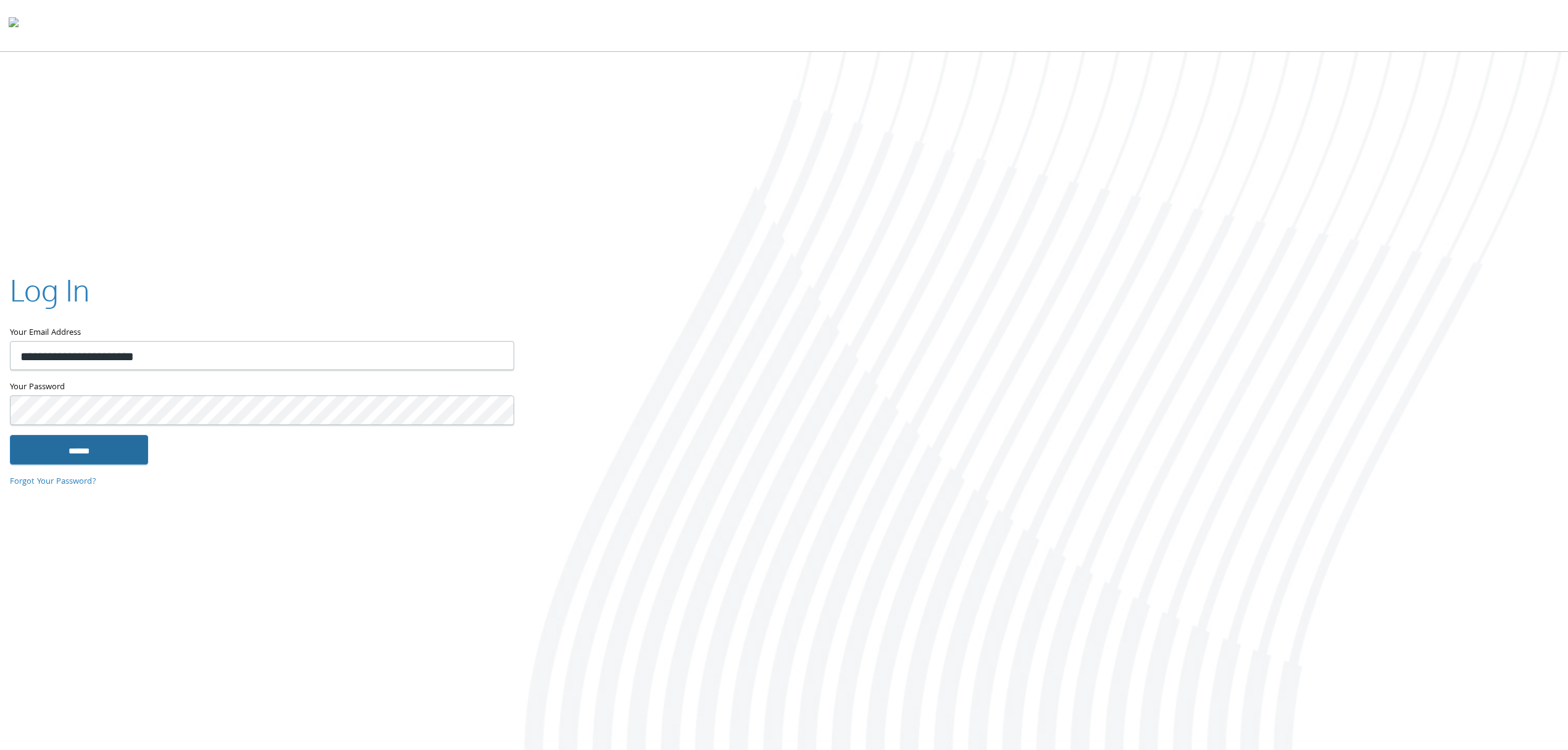
click at [85, 448] on input "******" at bounding box center [79, 450] width 138 height 30
